Goal: Task Accomplishment & Management: Use online tool/utility

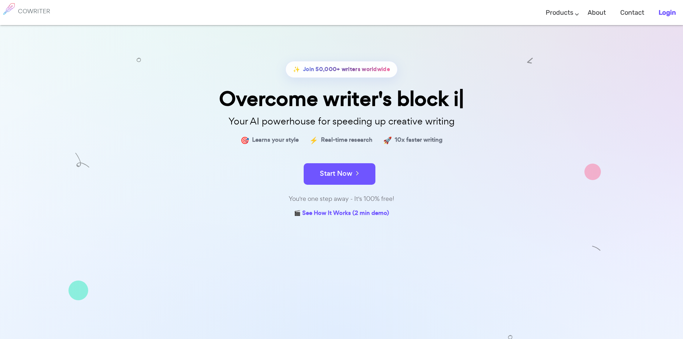
click at [670, 11] on b "Login" at bounding box center [666, 13] width 17 height 8
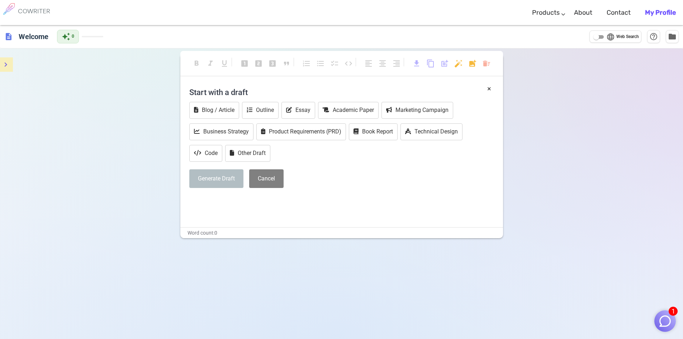
click at [4, 66] on icon "menu" at bounding box center [5, 64] width 9 height 9
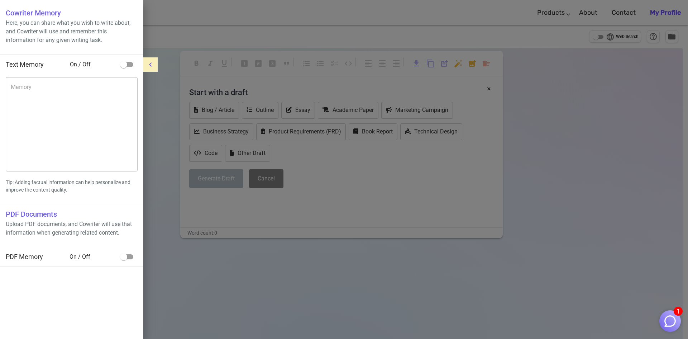
click at [132, 258] on input "checkbox" at bounding box center [123, 257] width 41 height 14
checkbox input "true"
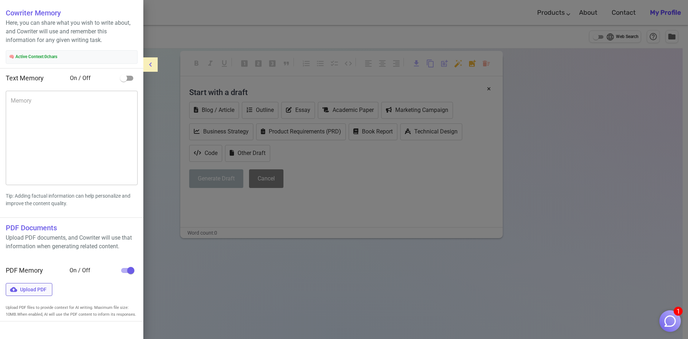
click at [25, 287] on span "Upload PDF" at bounding box center [29, 289] width 47 height 13
click at [0, 0] on input "Upload PDF" at bounding box center [0, 0] width 0 height 0
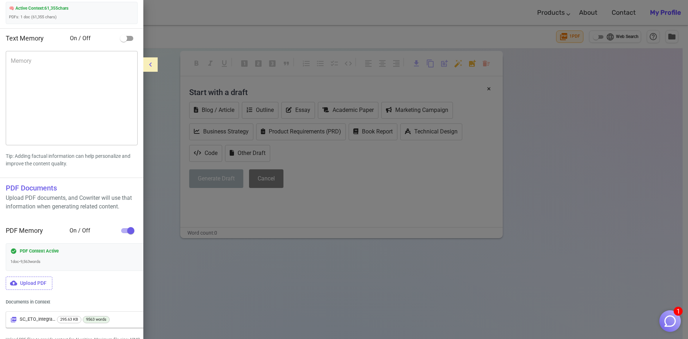
scroll to position [64, 0]
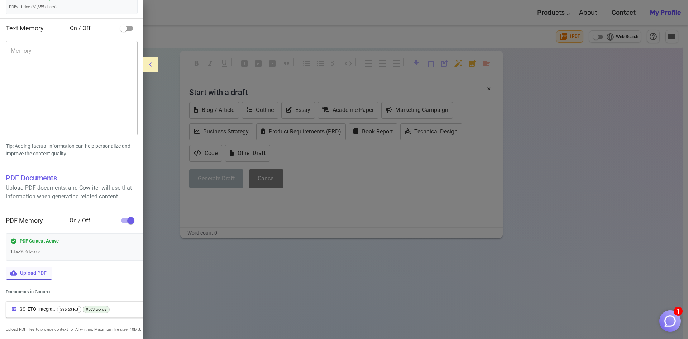
click at [30, 271] on span "Upload PDF" at bounding box center [29, 272] width 47 height 13
click at [0, 0] on input "Upload PDF" at bounding box center [0, 0] width 0 height 0
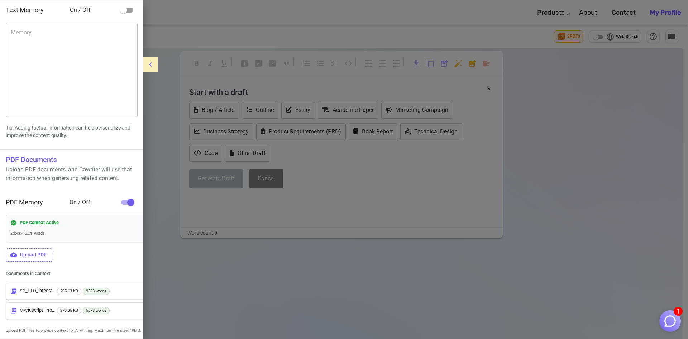
scroll to position [83, 0]
click at [201, 290] on div at bounding box center [344, 169] width 688 height 339
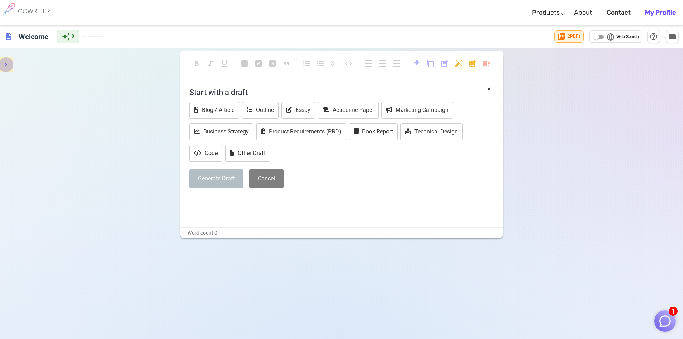
click at [7, 62] on icon "menu" at bounding box center [5, 64] width 9 height 9
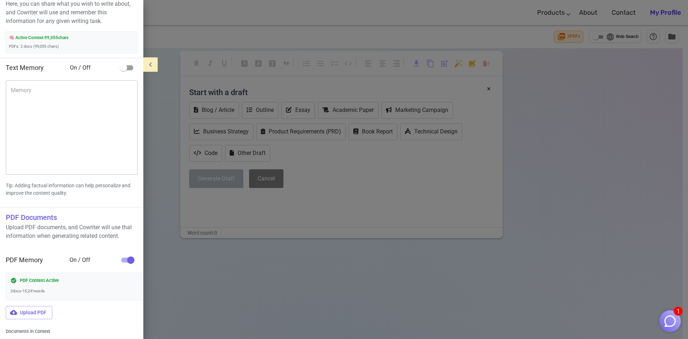
scroll to position [0, 0]
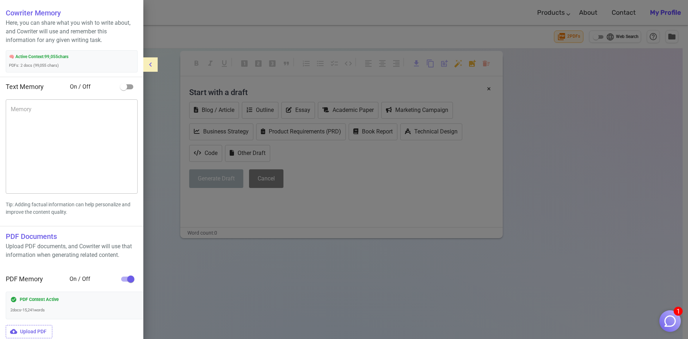
click at [130, 89] on input "checkbox" at bounding box center [123, 87] width 41 height 14
checkbox input "true"
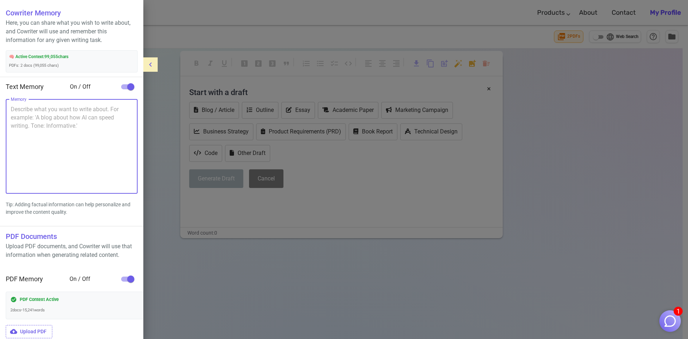
click at [16, 112] on textarea "Memory" at bounding box center [72, 146] width 122 height 82
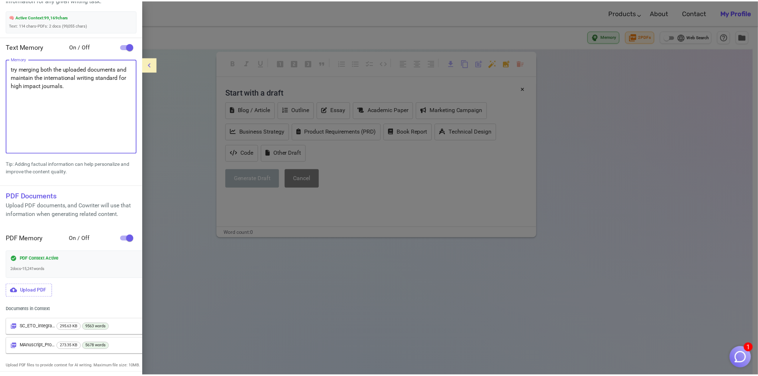
scroll to position [47, 0]
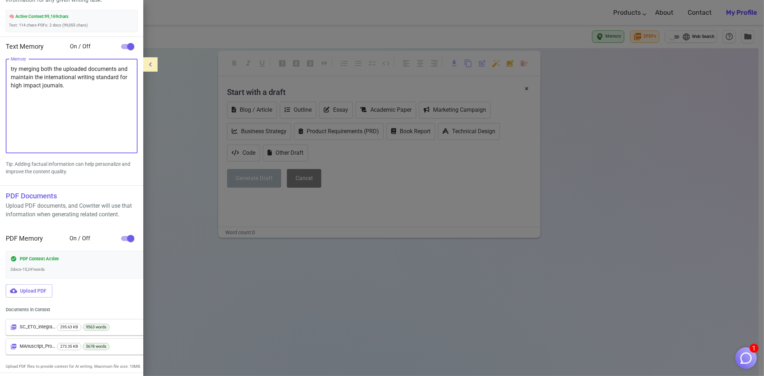
type textarea "try merging both the uploaded documents and maintain the international writing …"
click at [192, 272] on div at bounding box center [382, 188] width 764 height 376
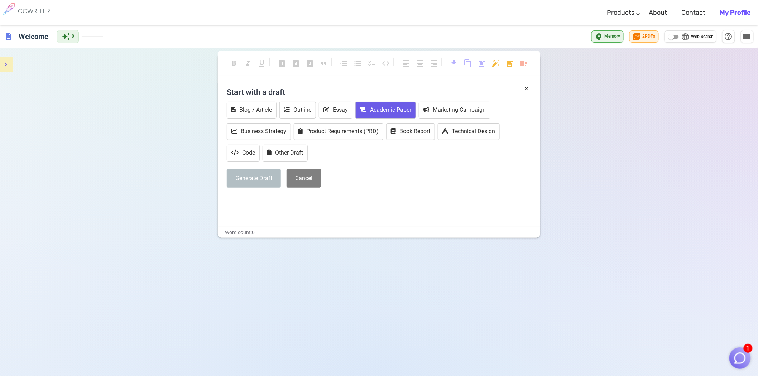
click at [386, 113] on button "Academic Paper" at bounding box center [385, 110] width 61 height 17
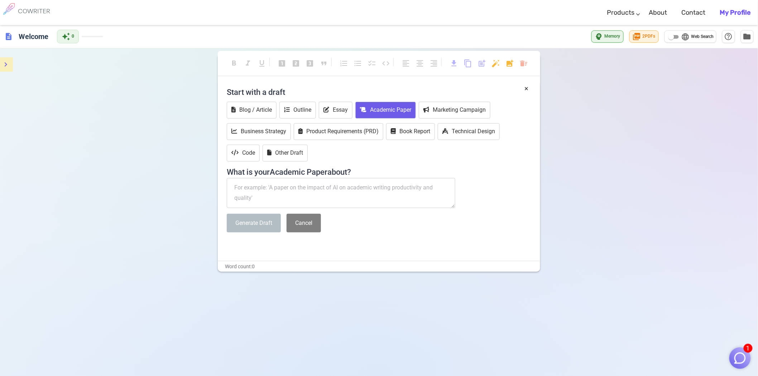
click at [252, 188] on textarea at bounding box center [341, 193] width 229 height 30
paste textarea "Development of a 5-Gene Prognostic Score for Predicting Clinical Outcomes in [M…"
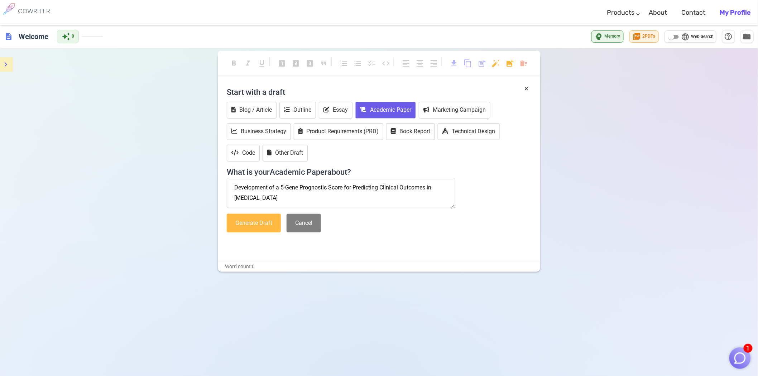
type textarea "Development of a 5-Gene Prognostic Score for Predicting Clinical Outcomes in [M…"
click at [246, 221] on button "Generate Draft" at bounding box center [254, 223] width 54 height 19
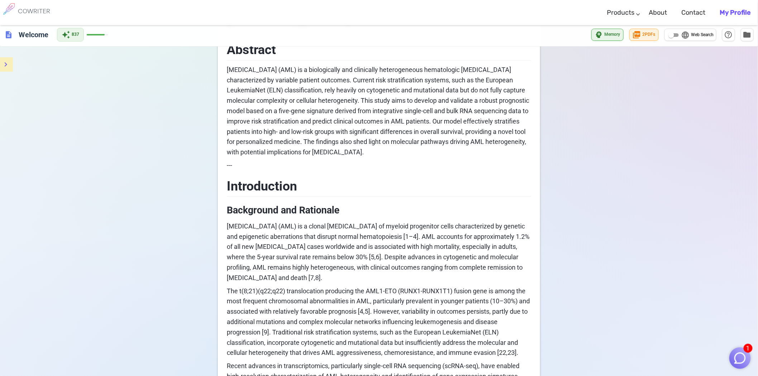
scroll to position [0, 0]
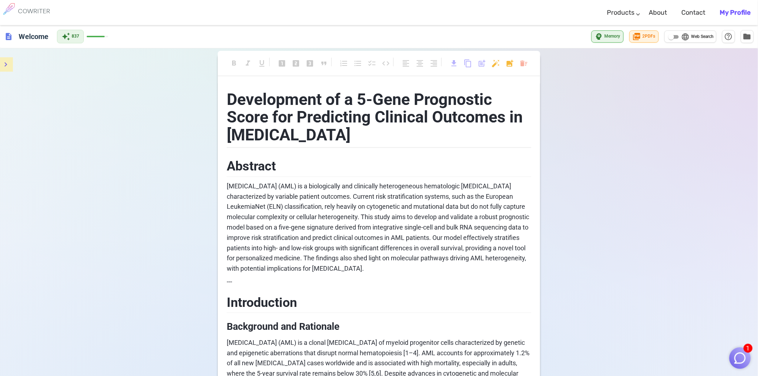
click at [688, 338] on img "button" at bounding box center [741, 359] width 14 height 14
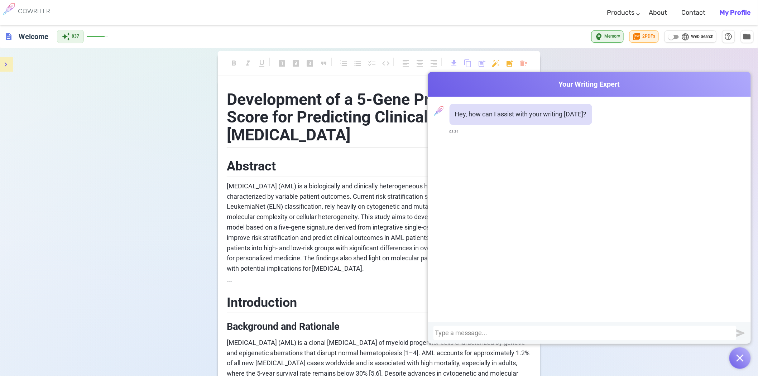
click at [396, 297] on h2 "Introduction" at bounding box center [379, 301] width 305 height 23
click at [480, 89] on span "Your Writing Expert" at bounding box center [589, 84] width 323 height 10
click at [688, 338] on button "button" at bounding box center [741, 359] width 22 height 22
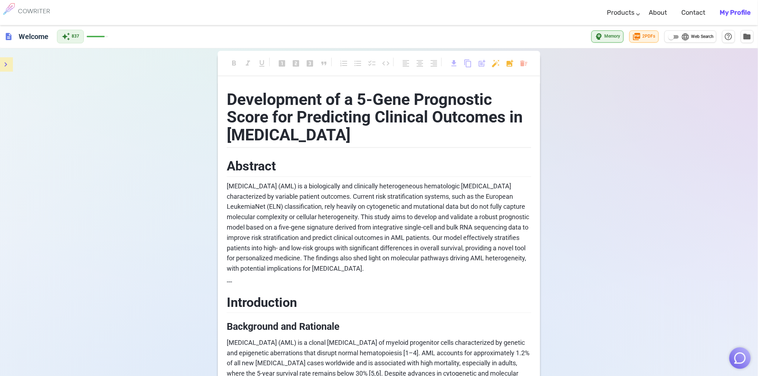
click at [229, 281] on span "---" at bounding box center [229, 282] width 5 height 8
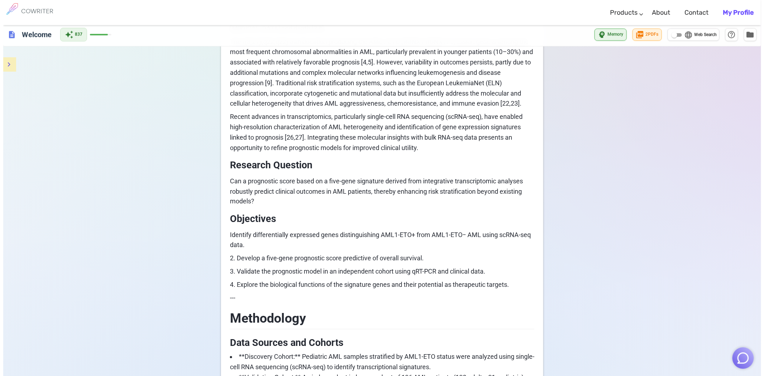
scroll to position [233, 0]
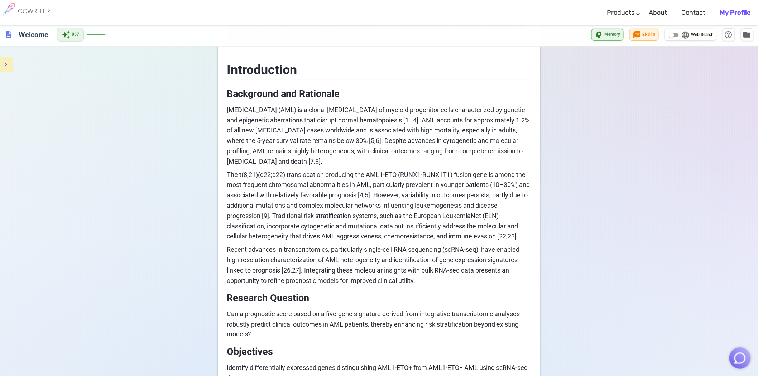
click at [3, 62] on icon "menu" at bounding box center [5, 64] width 9 height 9
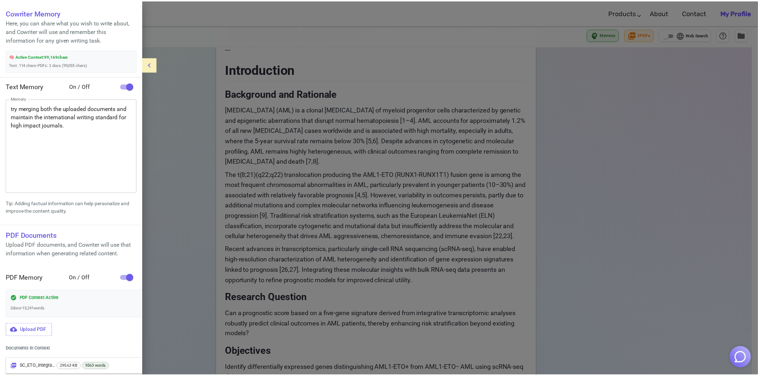
scroll to position [0, 0]
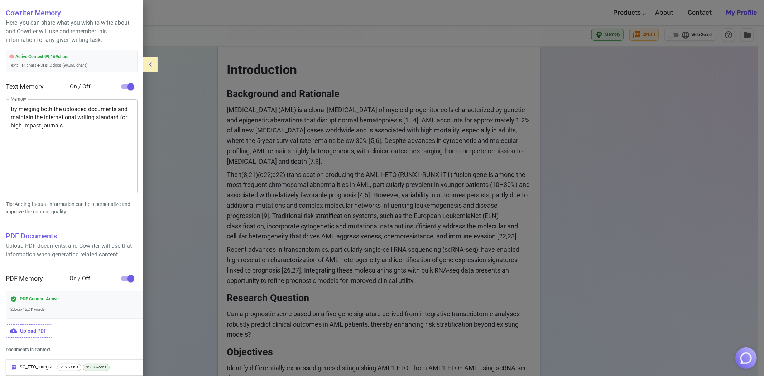
click at [420, 49] on div at bounding box center [382, 188] width 764 height 376
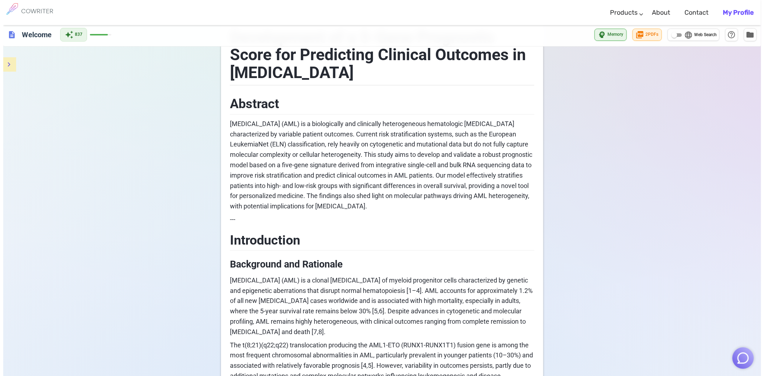
scroll to position [34, 0]
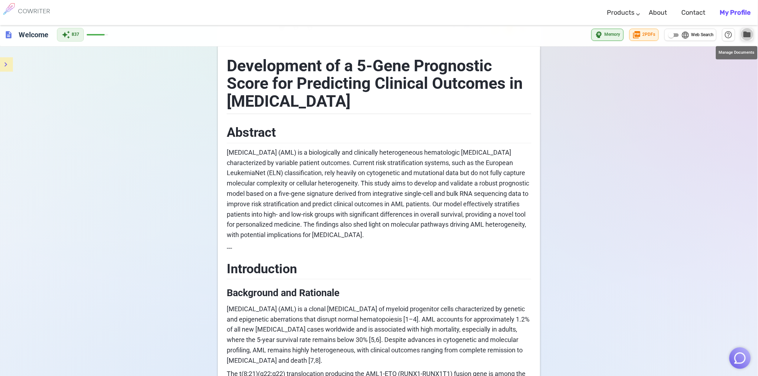
click at [688, 35] on span "folder" at bounding box center [747, 34] width 9 height 9
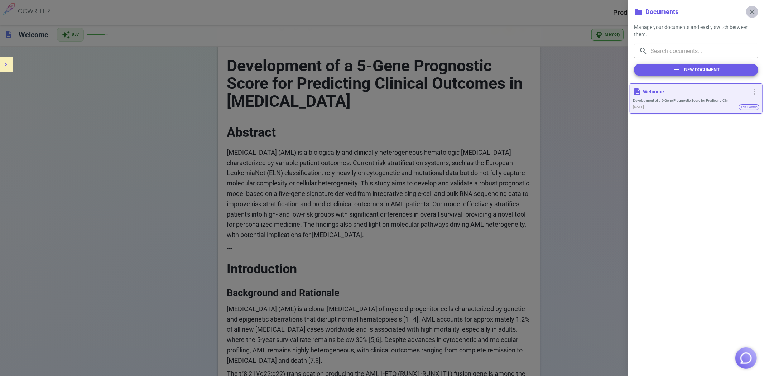
click at [688, 14] on span "close" at bounding box center [752, 12] width 9 height 9
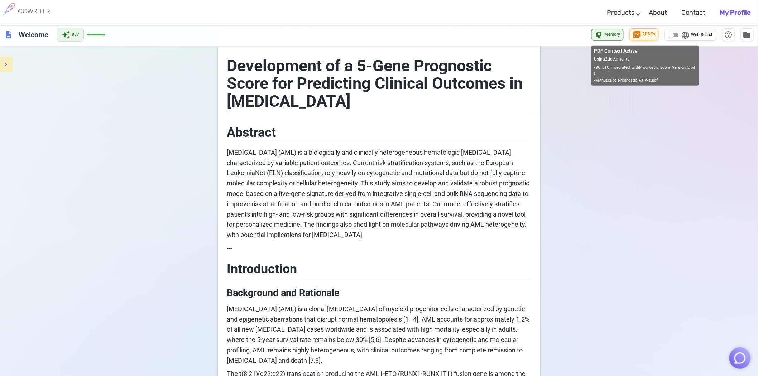
click at [647, 33] on span "2 PDF s" at bounding box center [649, 34] width 13 height 7
click at [644, 33] on span "2 PDF s" at bounding box center [649, 34] width 13 height 7
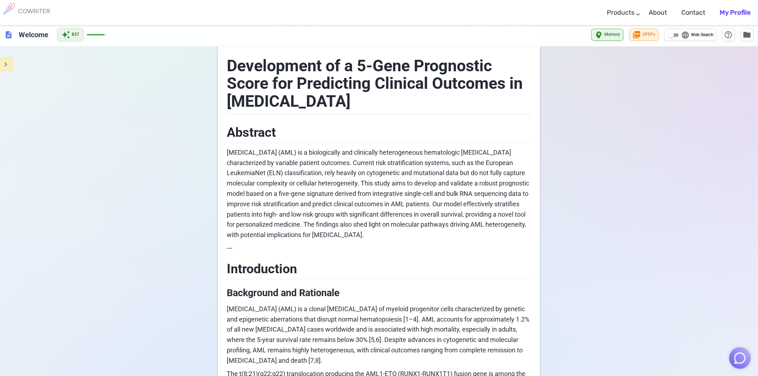
click at [6, 62] on icon "menu" at bounding box center [5, 64] width 9 height 9
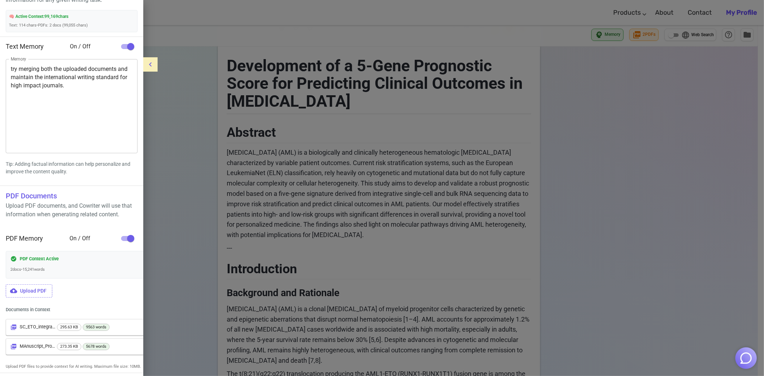
scroll to position [47, 0]
click at [124, 233] on input "checkbox" at bounding box center [130, 239] width 41 height 14
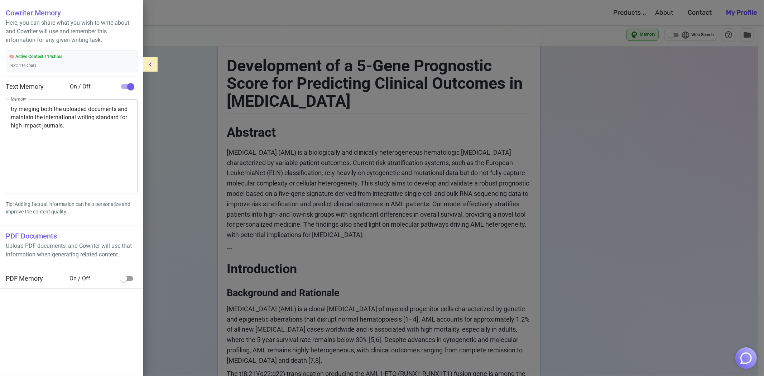
scroll to position [0, 0]
click at [128, 280] on input "checkbox" at bounding box center [123, 279] width 41 height 14
checkbox input "true"
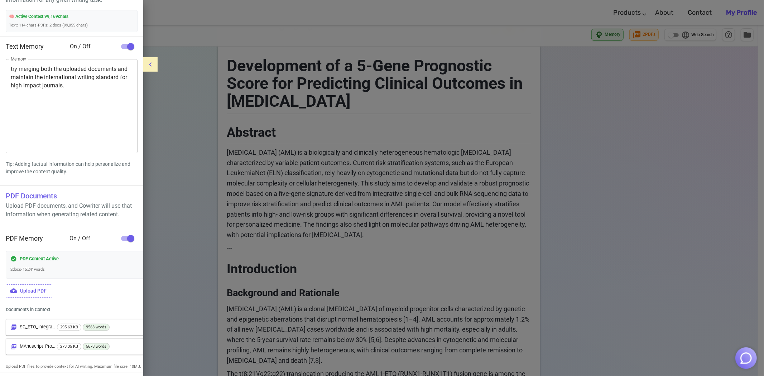
scroll to position [47, 0]
click at [13, 325] on icon at bounding box center [13, 327] width 5 height 5
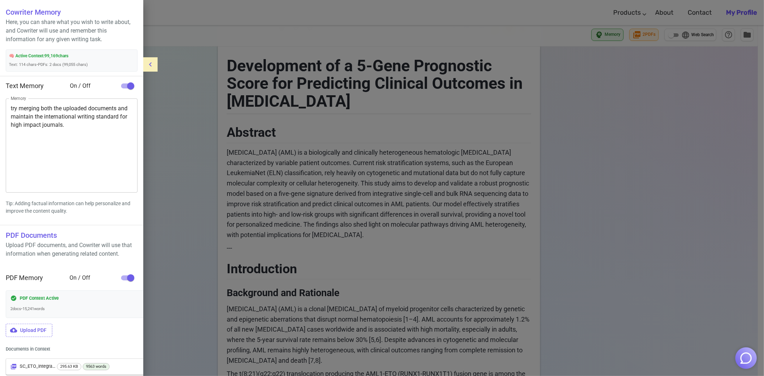
scroll to position [0, 0]
